Goal: Information Seeking & Learning: Learn about a topic

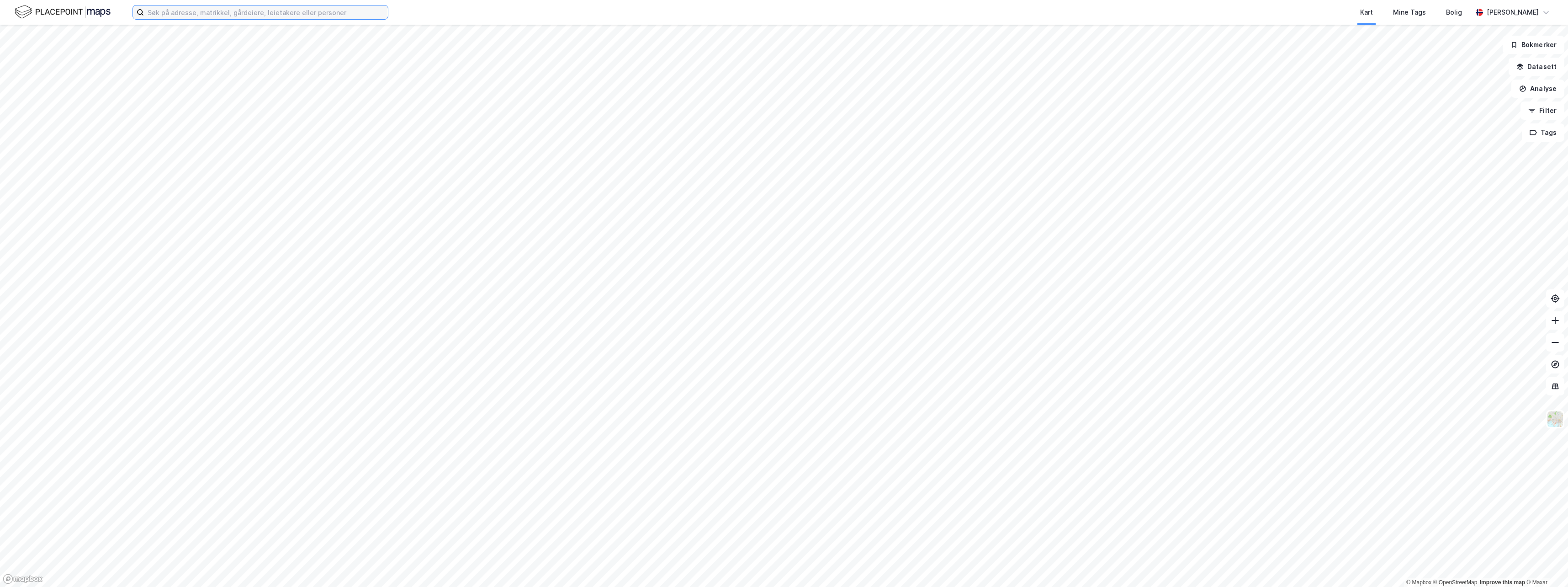
click at [224, 12] on input at bounding box center [265, 12] width 244 height 14
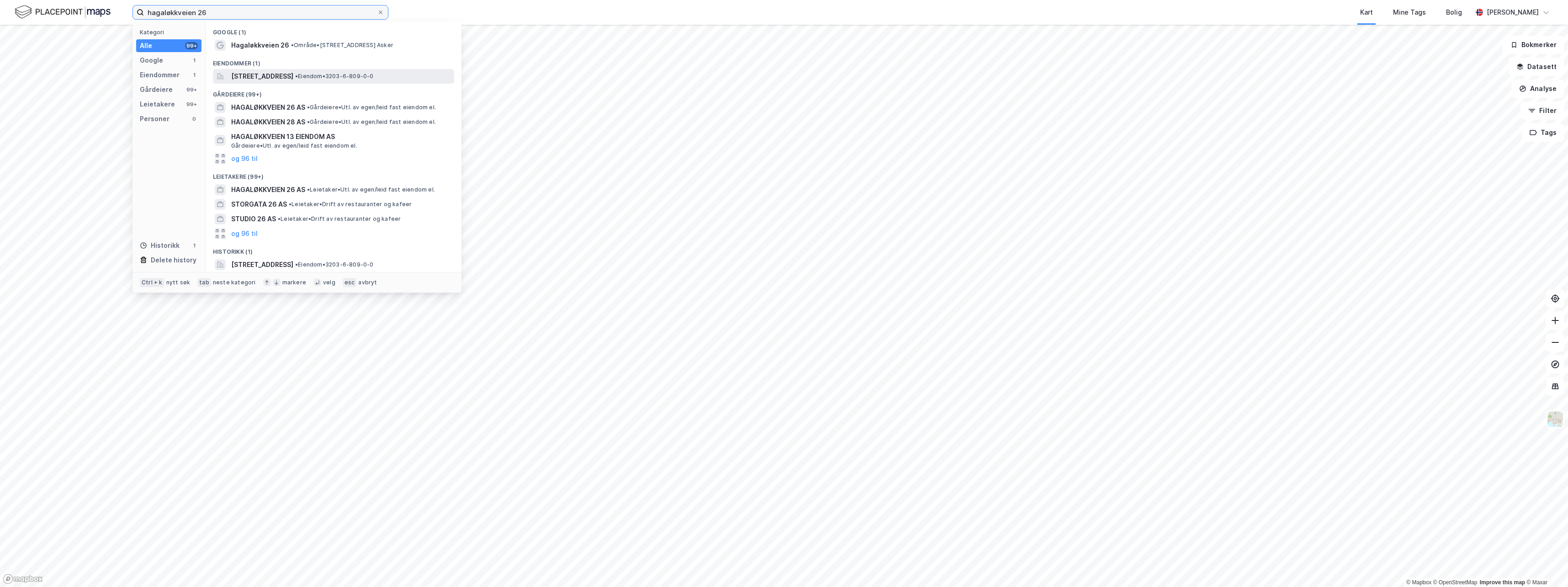
type input "hagaløkkveien 26"
click at [289, 79] on span "[STREET_ADDRESS]" at bounding box center [262, 76] width 62 height 11
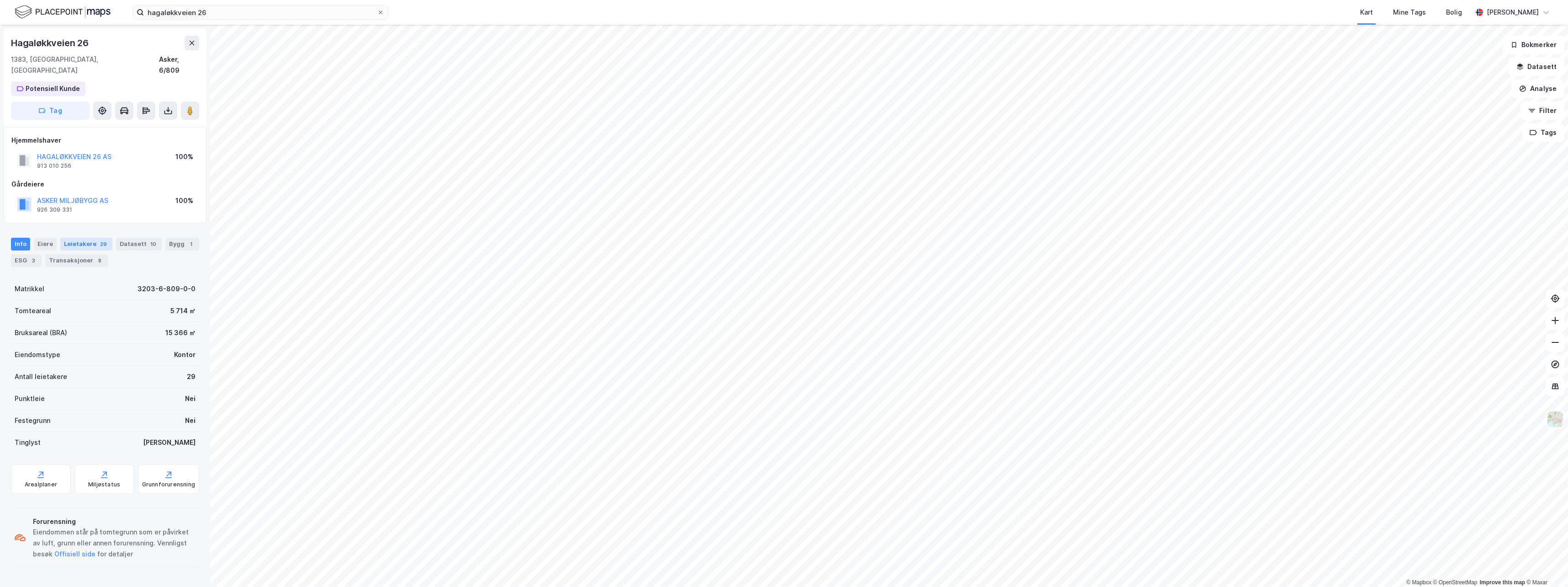
click at [90, 237] on div "Leietakere 29" at bounding box center [86, 244] width 52 height 13
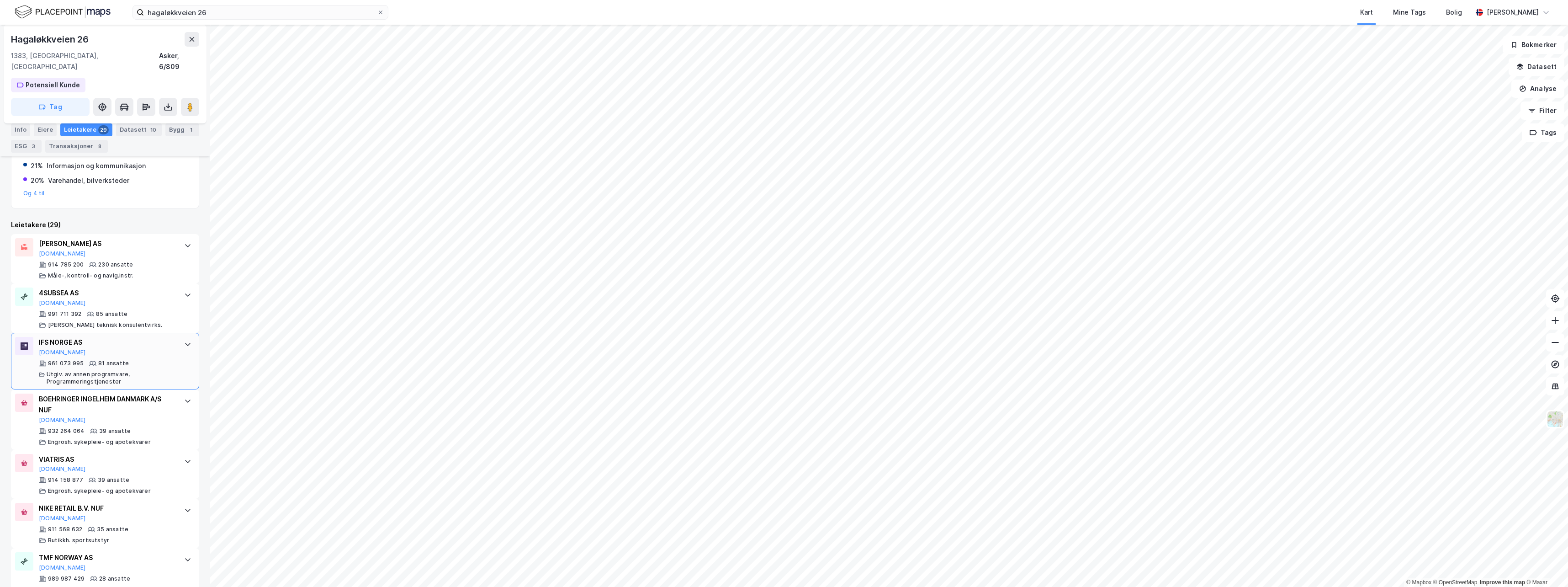
scroll to position [137, 0]
